Goal: Find specific page/section

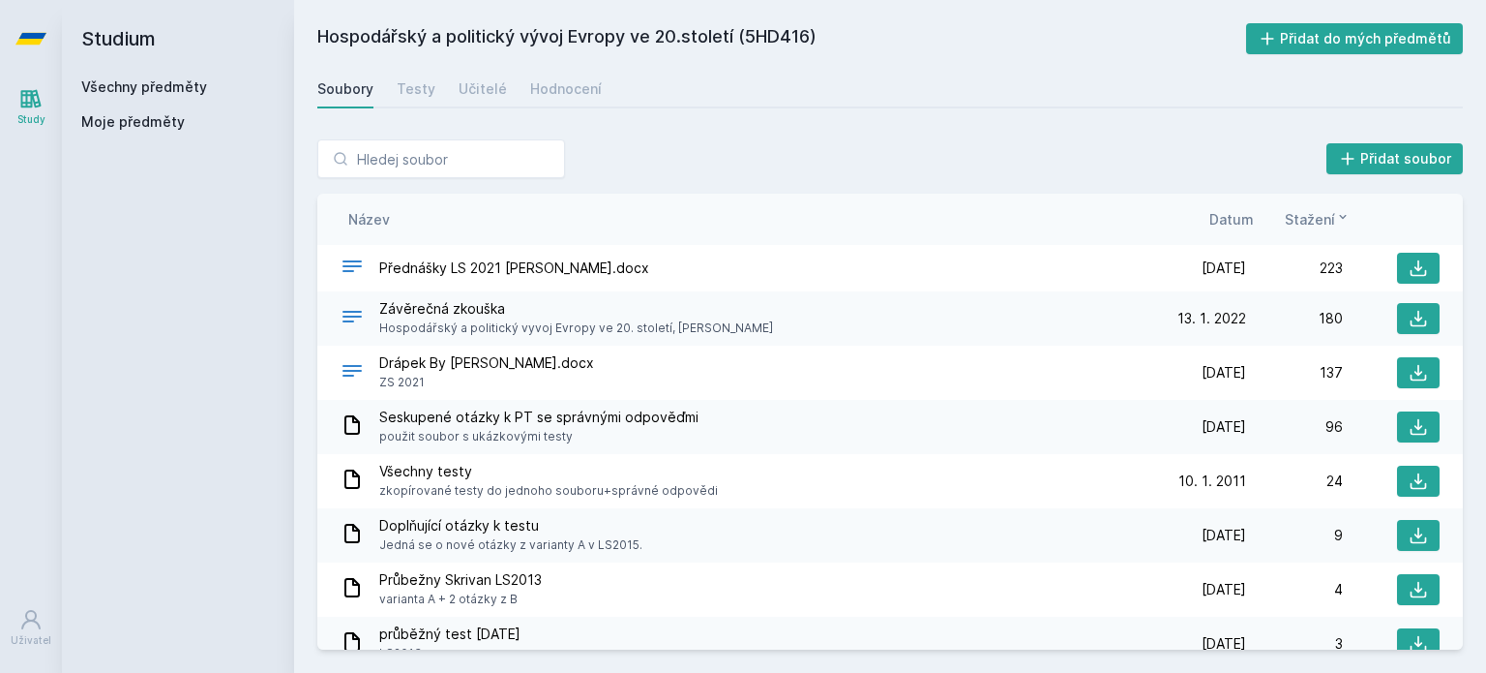
click at [150, 86] on link "Všechny předměty" at bounding box center [144, 86] width 126 height 16
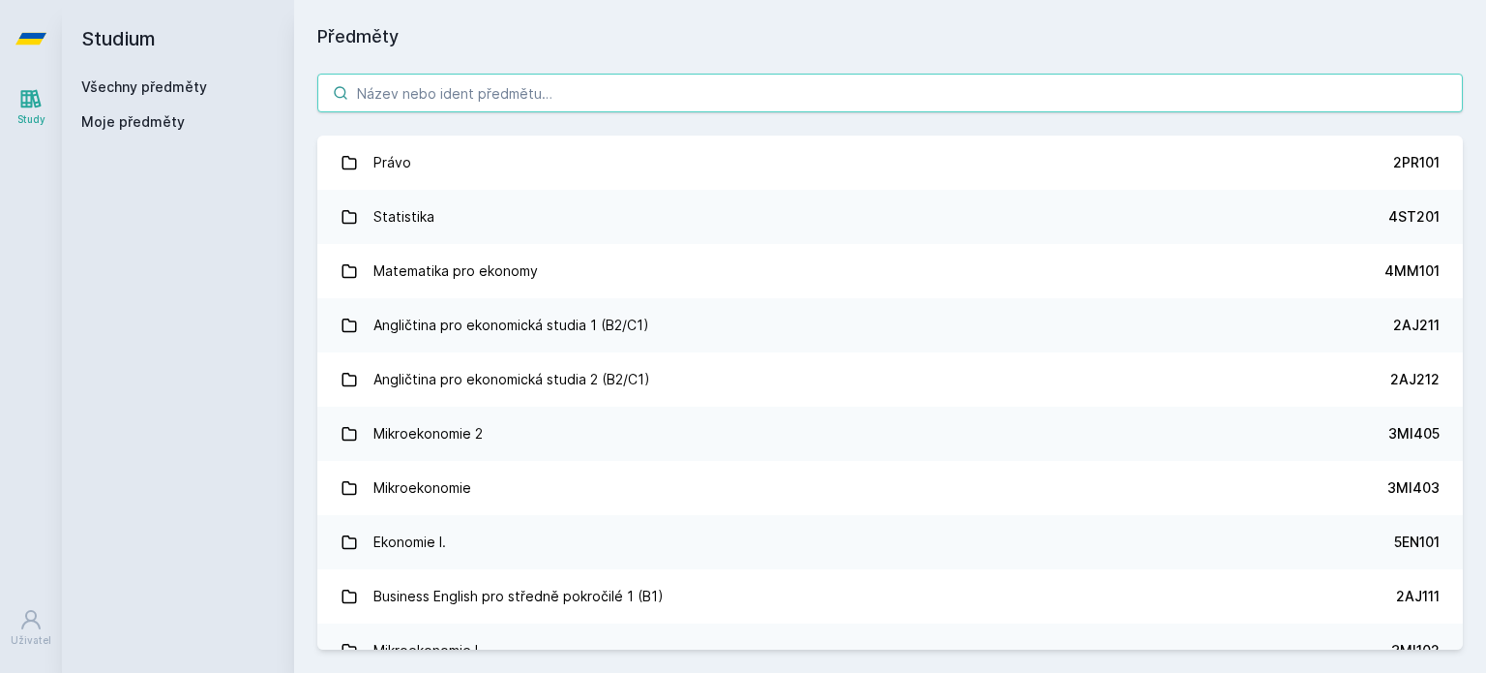
click at [495, 92] on input "search" at bounding box center [890, 93] width 1146 height 39
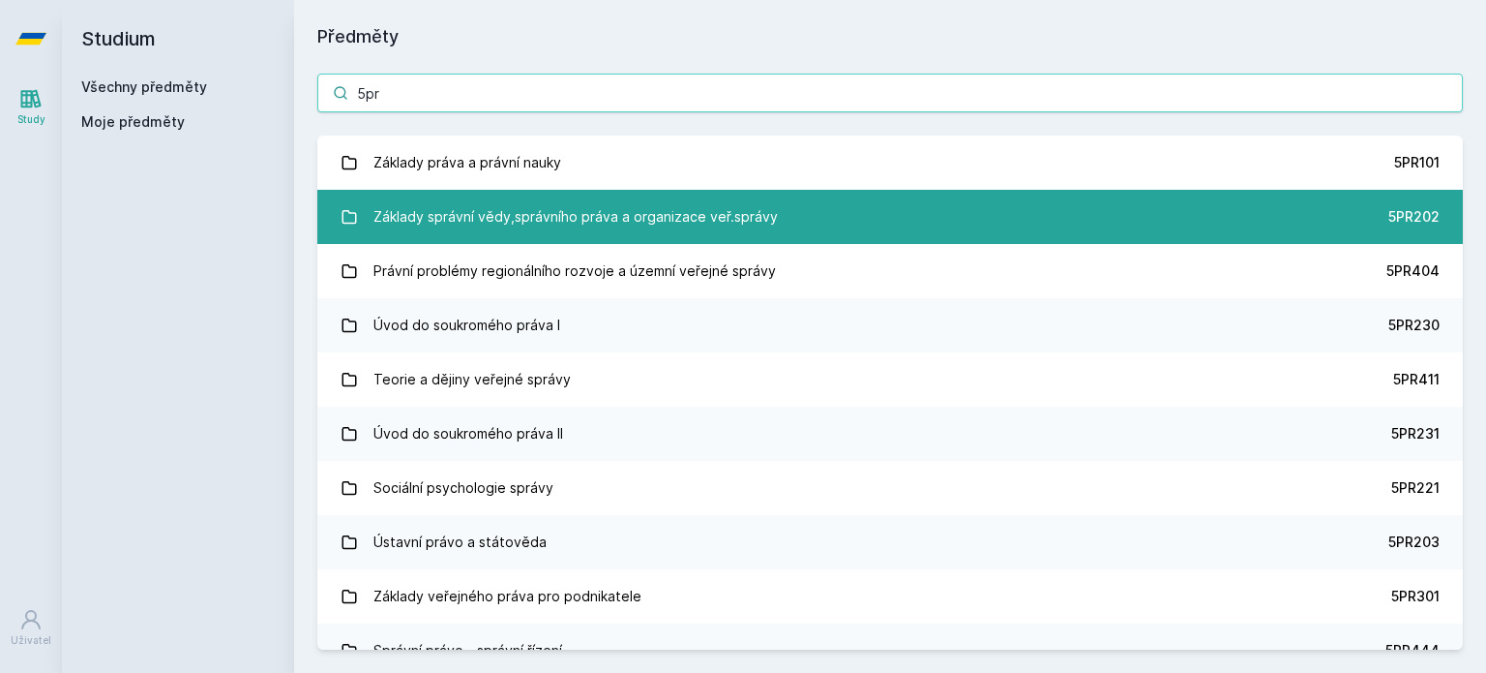
type input "5pr"
click at [579, 224] on div "Základy správní vědy,správního práva a organizace veř.správy" at bounding box center [576, 216] width 404 height 39
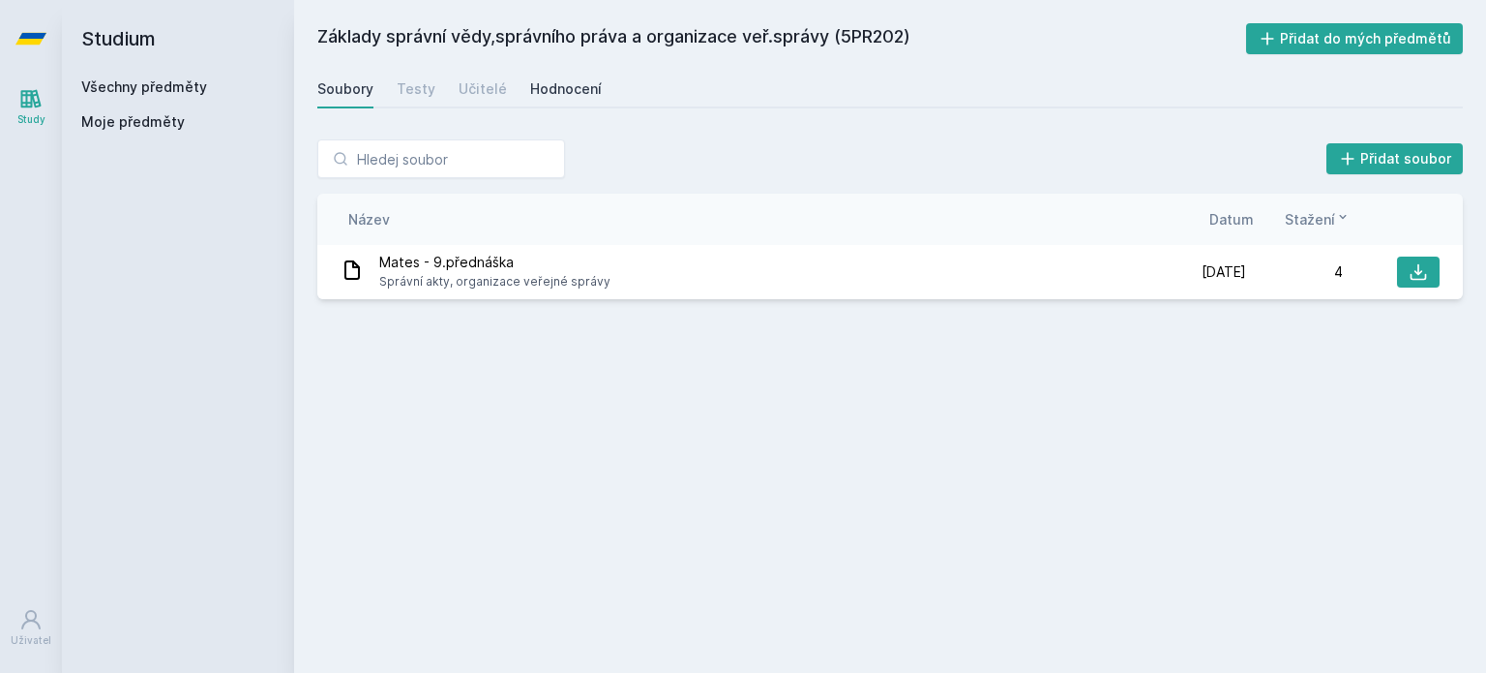
click at [530, 94] on div "Hodnocení" at bounding box center [566, 88] width 72 height 19
